Goal: Book appointment/travel/reservation

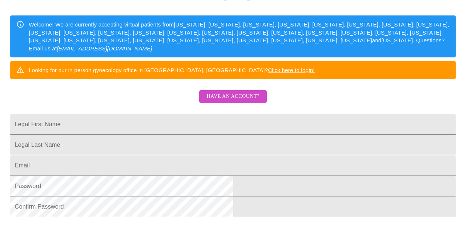
scroll to position [209, 0]
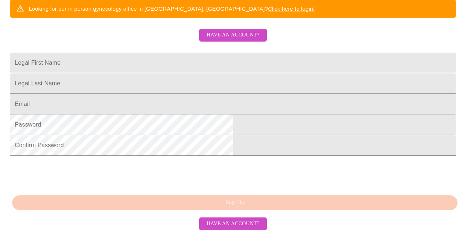
click at [232, 225] on span "Have an account?" at bounding box center [232, 224] width 53 height 9
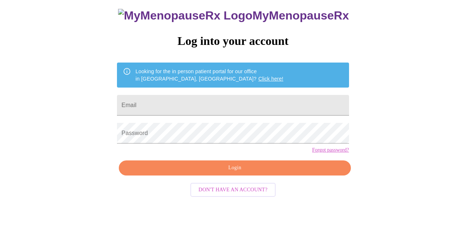
scroll to position [31, 0]
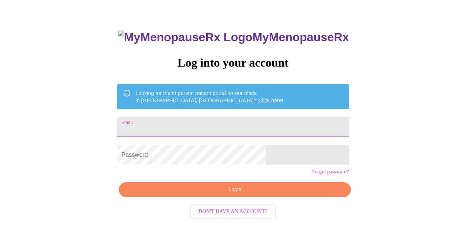
click at [211, 119] on input "Email" at bounding box center [233, 127] width 232 height 21
type input "[EMAIL_ADDRESS][DOMAIN_NAME]"
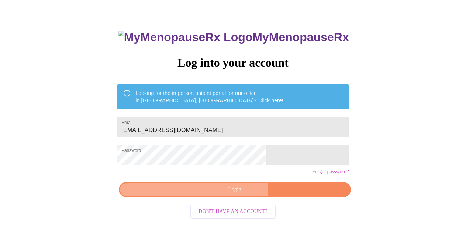
click at [221, 195] on span "Login" at bounding box center [234, 189] width 215 height 9
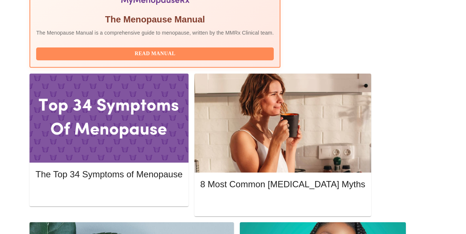
scroll to position [264, 0]
